Goal: Navigation & Orientation: Find specific page/section

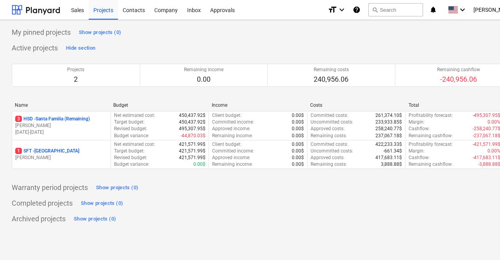
scroll to position [0, 34]
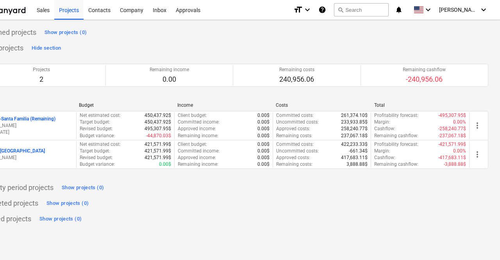
click at [491, 2] on div "Sales Projects Contacts Company Inbox Approvals format_size keyboard_arrow_down…" at bounding box center [233, 10] width 534 height 20
click at [480, 11] on icon "keyboard_arrow_down" at bounding box center [483, 9] width 9 height 9
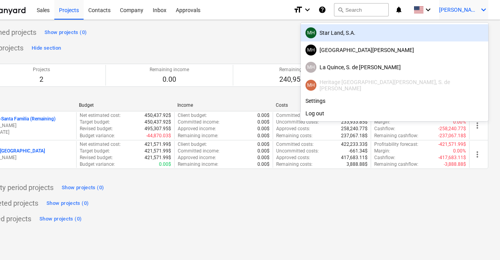
click at [423, 36] on div "MH Star Land, S.A." at bounding box center [394, 32] width 178 height 11
